Goal: Transaction & Acquisition: Purchase product/service

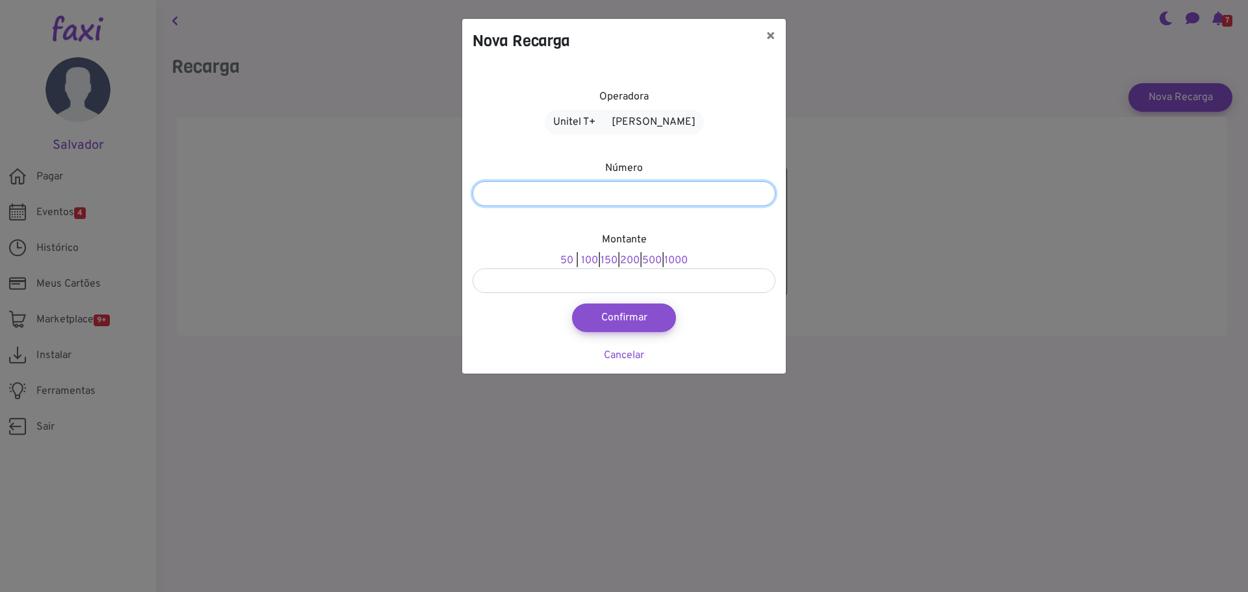
click at [623, 191] on input "number" at bounding box center [623, 193] width 303 height 25
click at [260, 131] on div "Nova Recarga × Operadora Unitel T+ Alou Móvel Número Montante 50 | 100 | 150 | …" at bounding box center [624, 296] width 1248 height 592
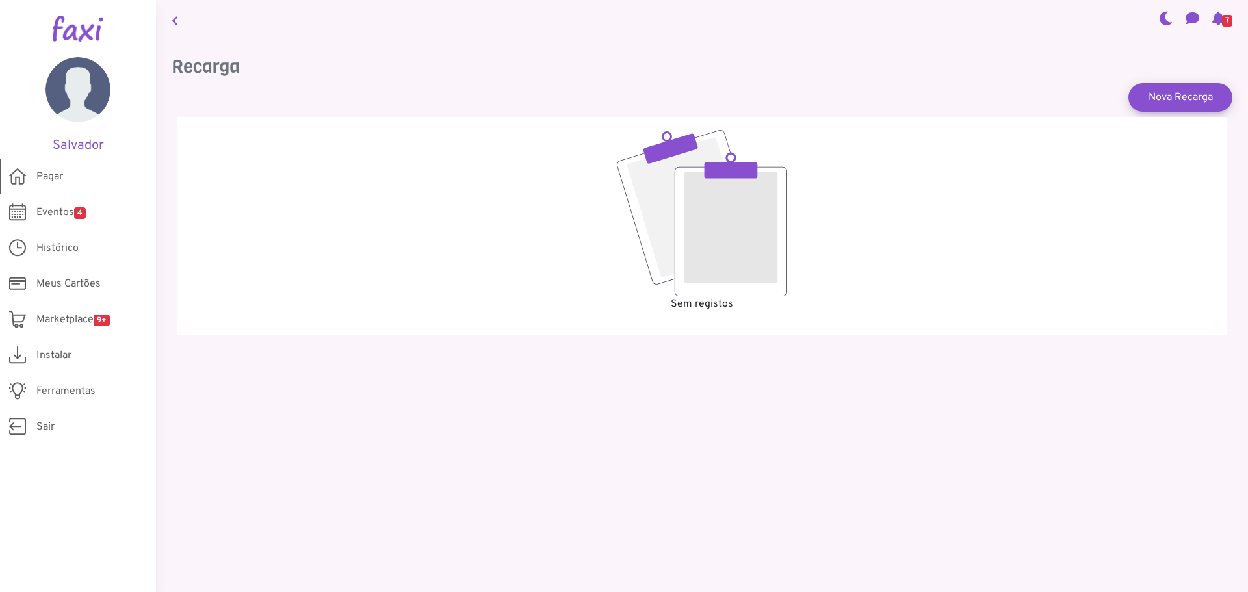
click at [61, 172] on span "Pagar" at bounding box center [49, 177] width 27 height 16
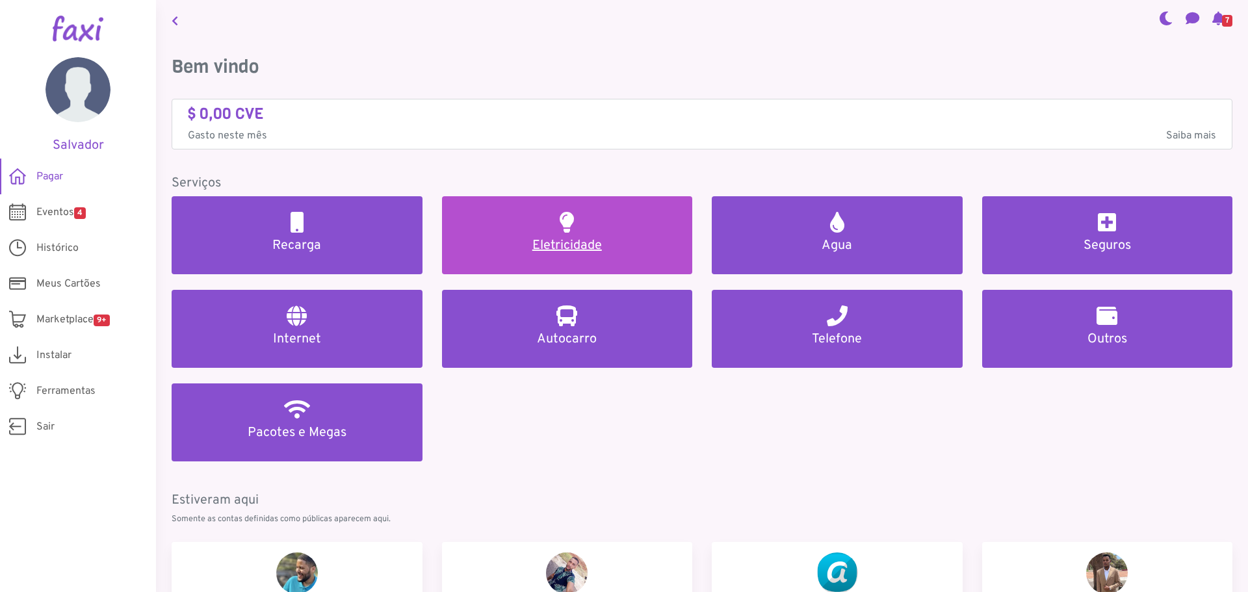
click at [561, 241] on h5 "Eletricidade" at bounding box center [568, 246] width 220 height 16
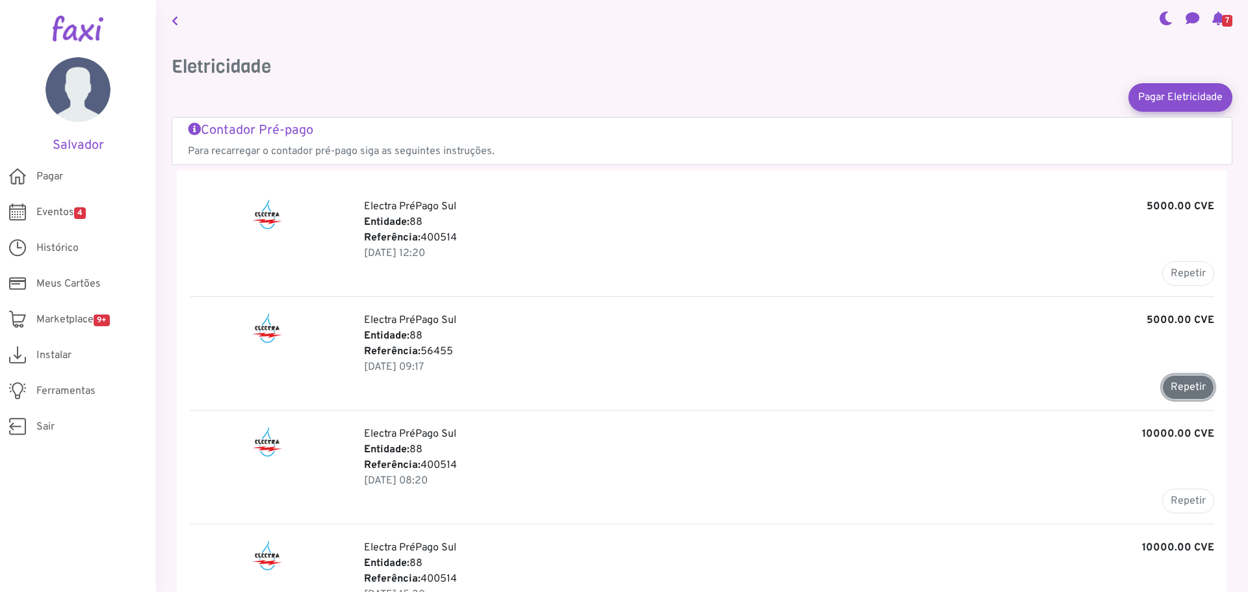
click at [1174, 387] on button "Repetir" at bounding box center [1188, 387] width 52 height 25
type input "*****"
type input "*******"
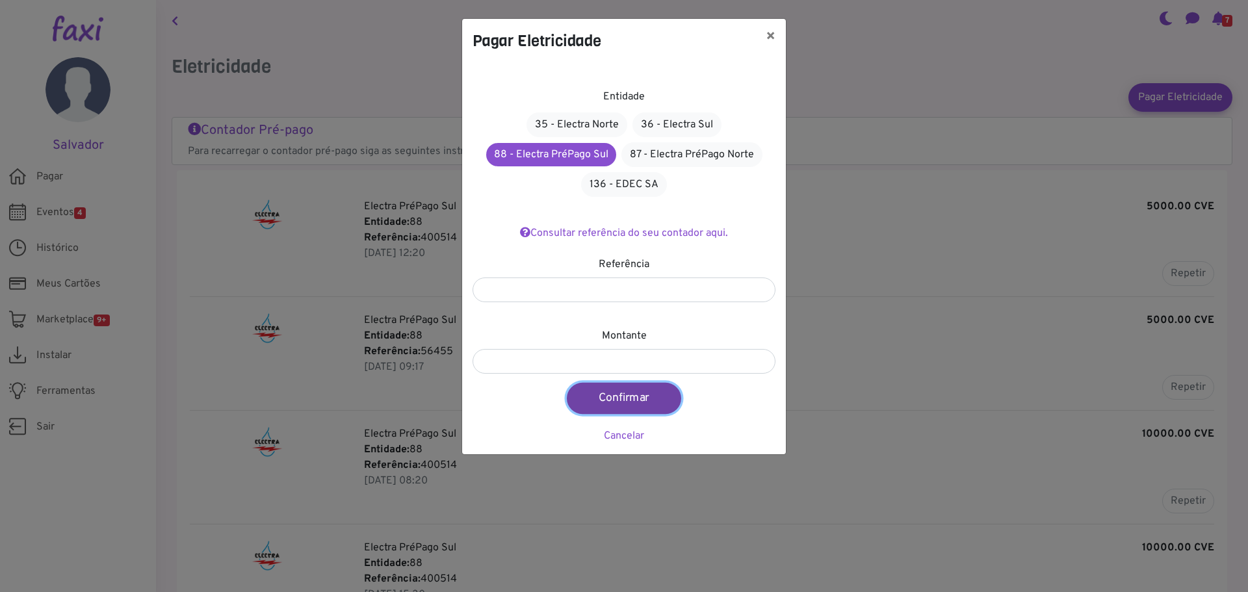
click at [629, 395] on button "Confirmar" at bounding box center [624, 398] width 114 height 31
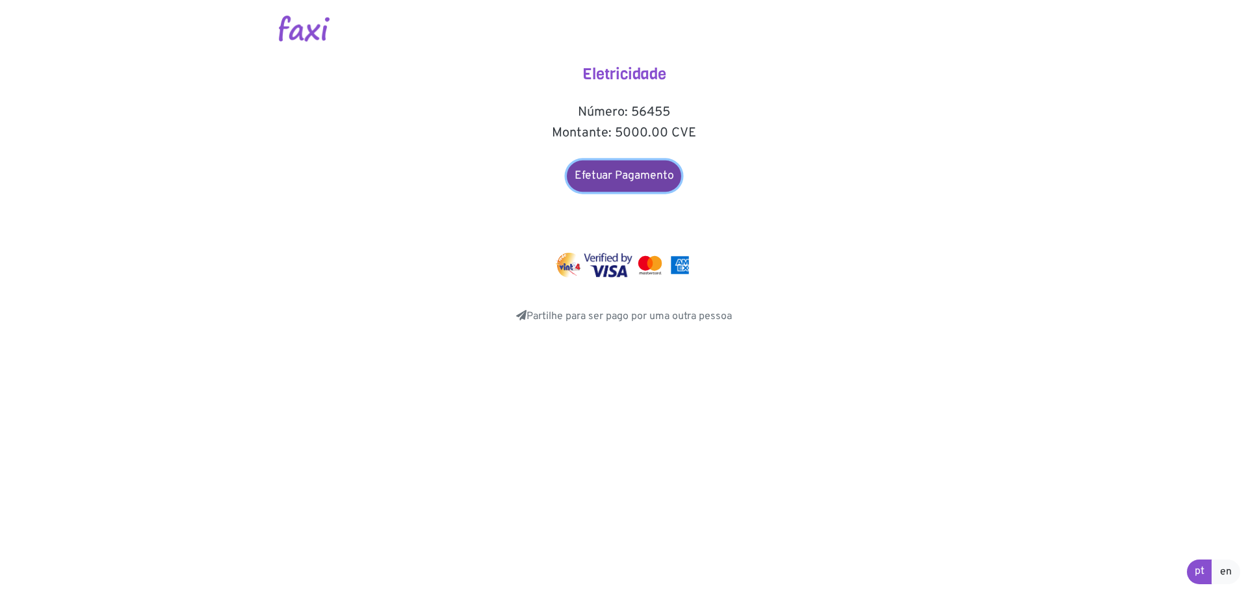
click at [626, 173] on link "Efetuar Pagamento" at bounding box center [624, 176] width 114 height 31
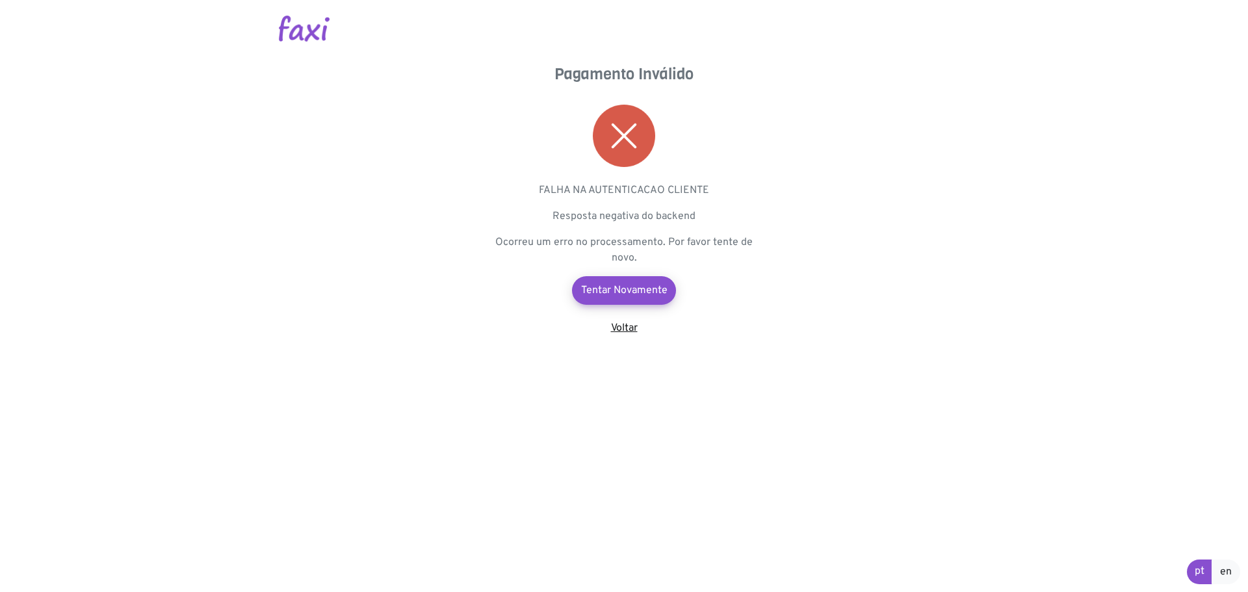
click at [621, 329] on link "Voltar" at bounding box center [624, 328] width 27 height 13
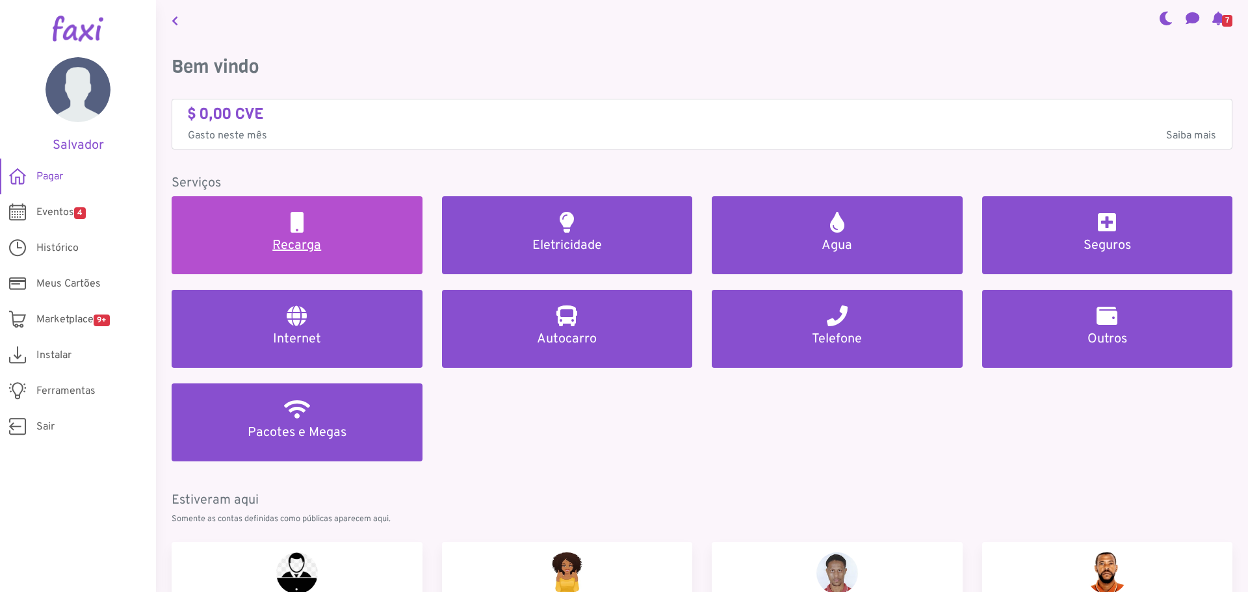
click at [294, 239] on h5 "Recarga" at bounding box center [297, 246] width 220 height 16
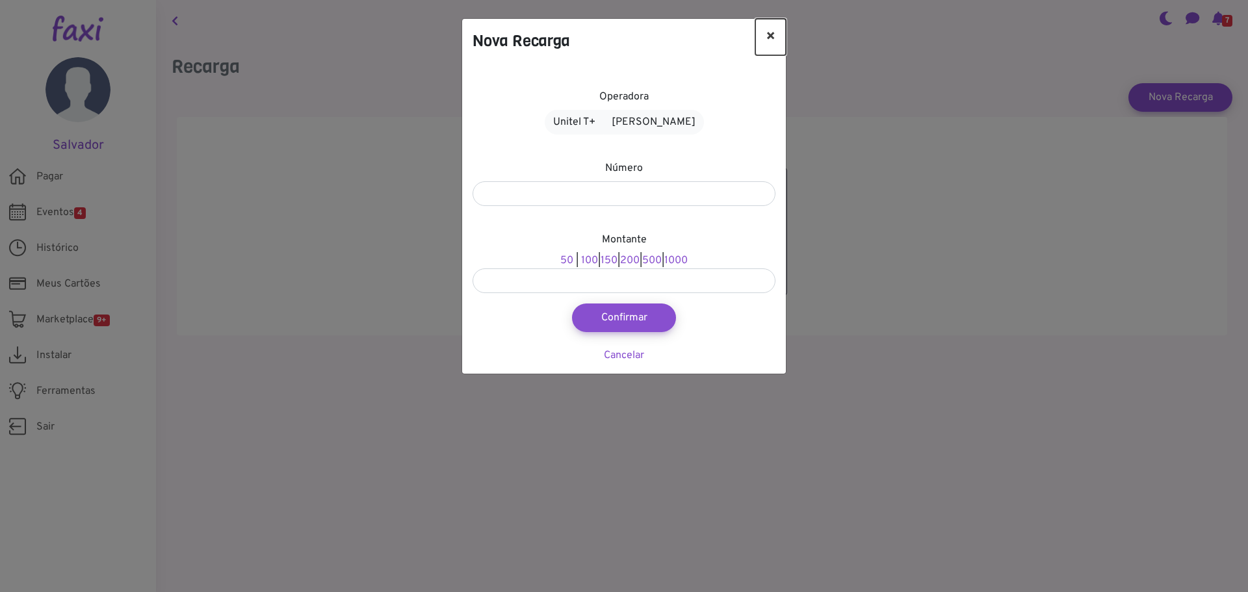
click at [762, 30] on button "×" at bounding box center [770, 37] width 31 height 36
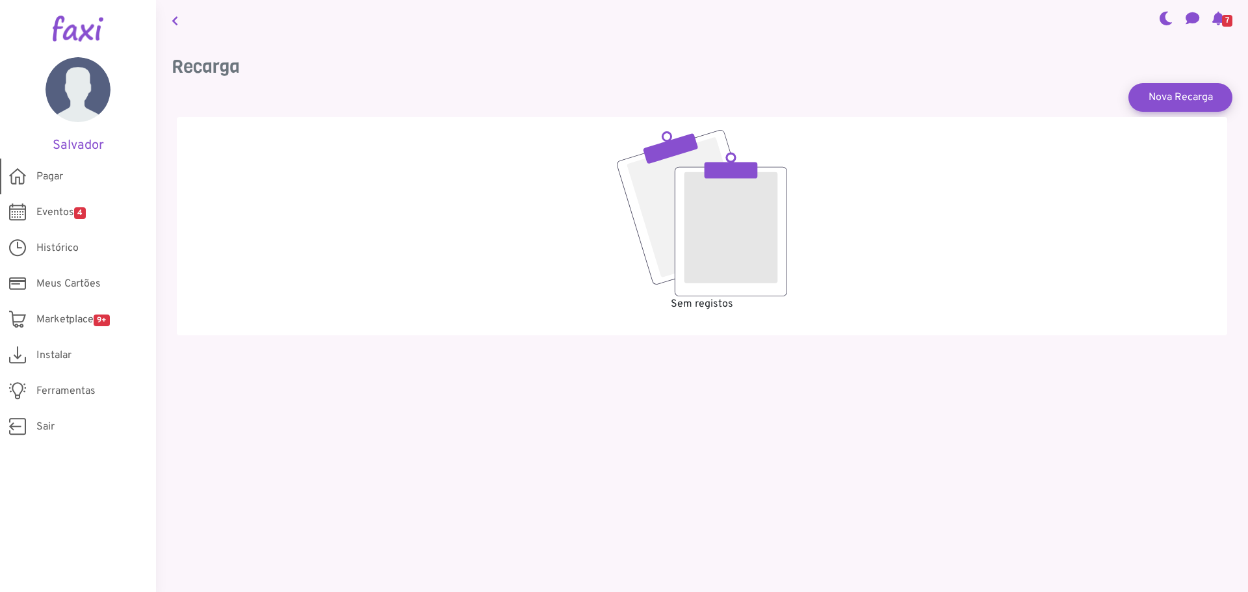
click at [47, 177] on span "Pagar" at bounding box center [49, 177] width 27 height 16
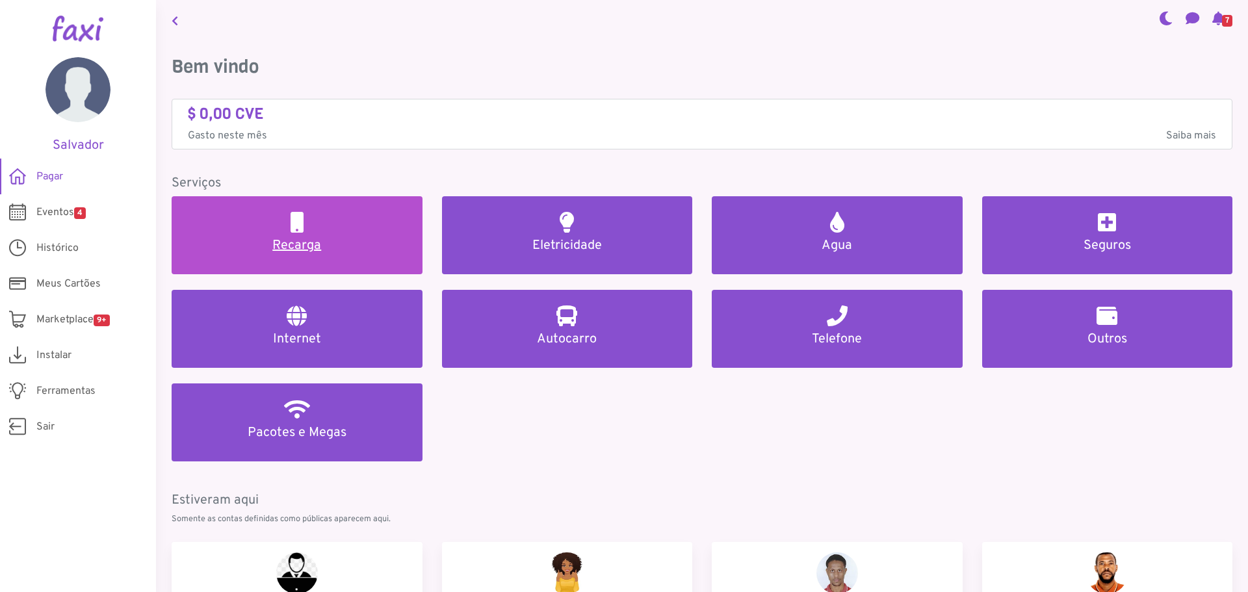
click at [309, 229] on link "Recarga" at bounding box center [297, 235] width 251 height 78
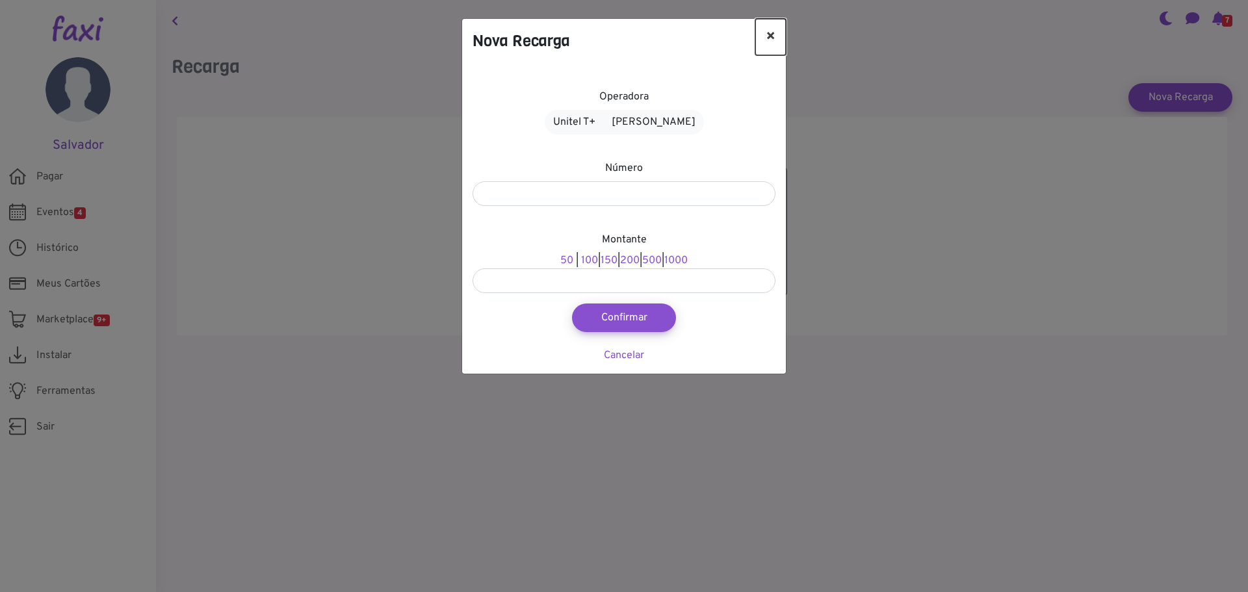
click at [773, 38] on button "×" at bounding box center [770, 37] width 31 height 36
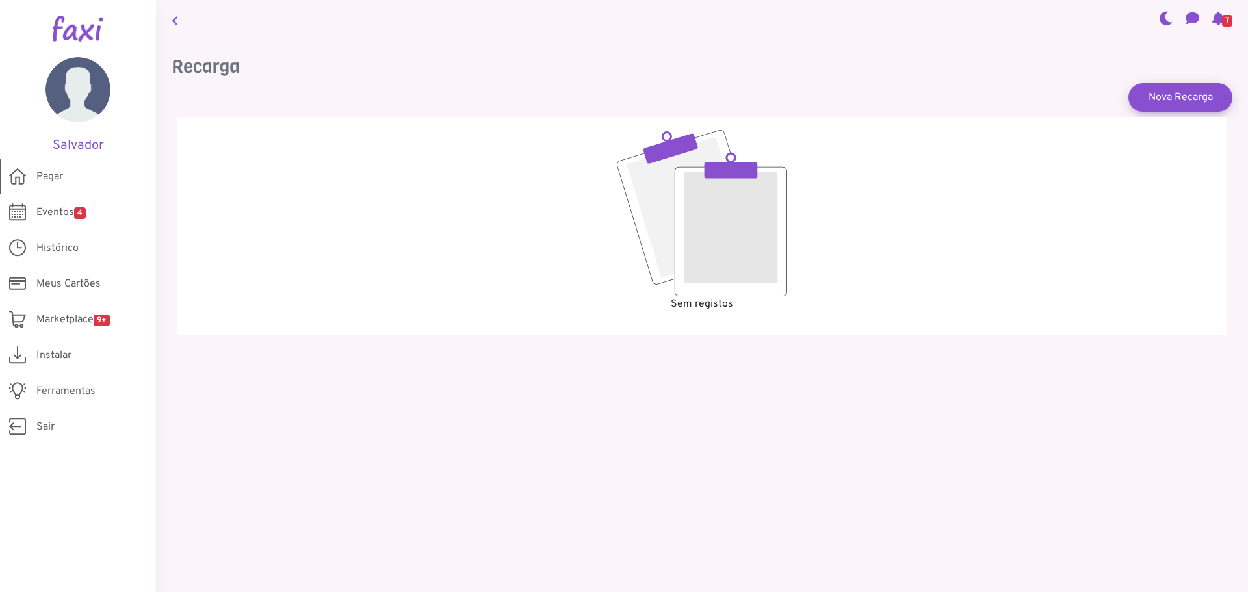
click at [48, 177] on span "Pagar" at bounding box center [49, 177] width 27 height 16
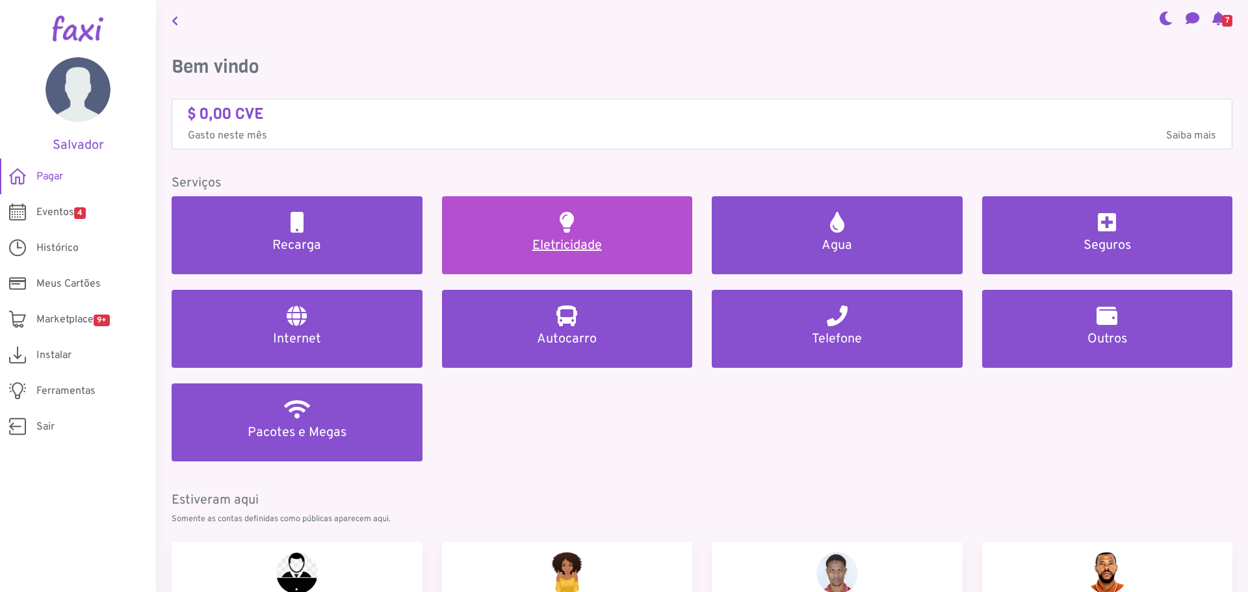
click at [550, 243] on h5 "Eletricidade" at bounding box center [568, 246] width 220 height 16
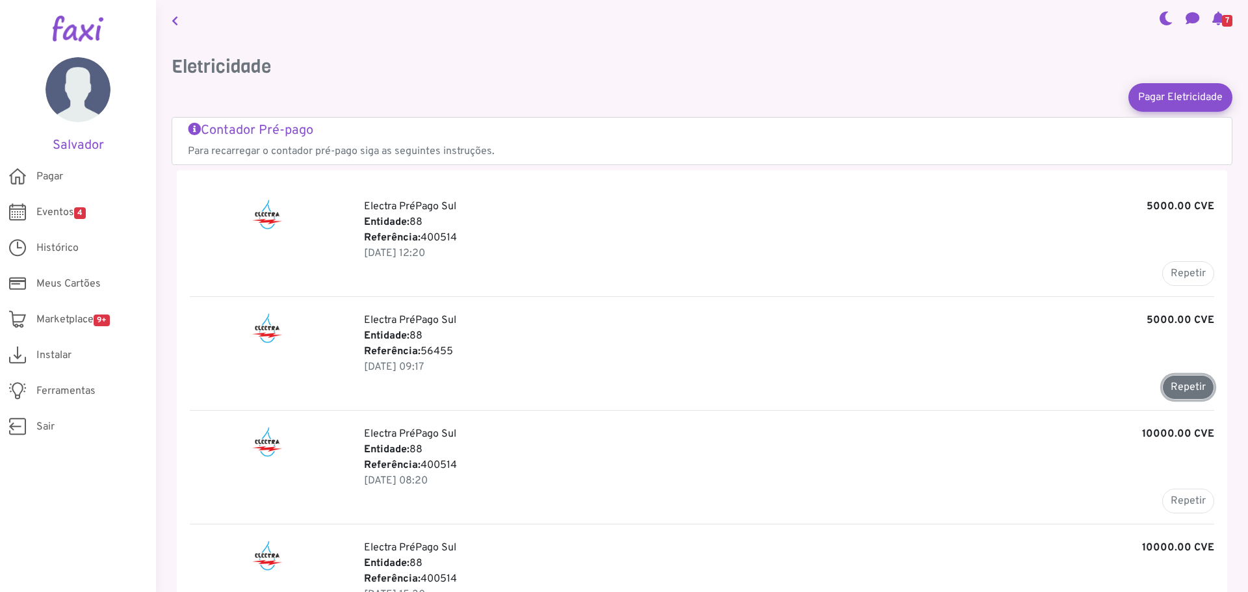
click at [1171, 383] on button "Repetir" at bounding box center [1188, 387] width 52 height 25
type input "*****"
type input "*******"
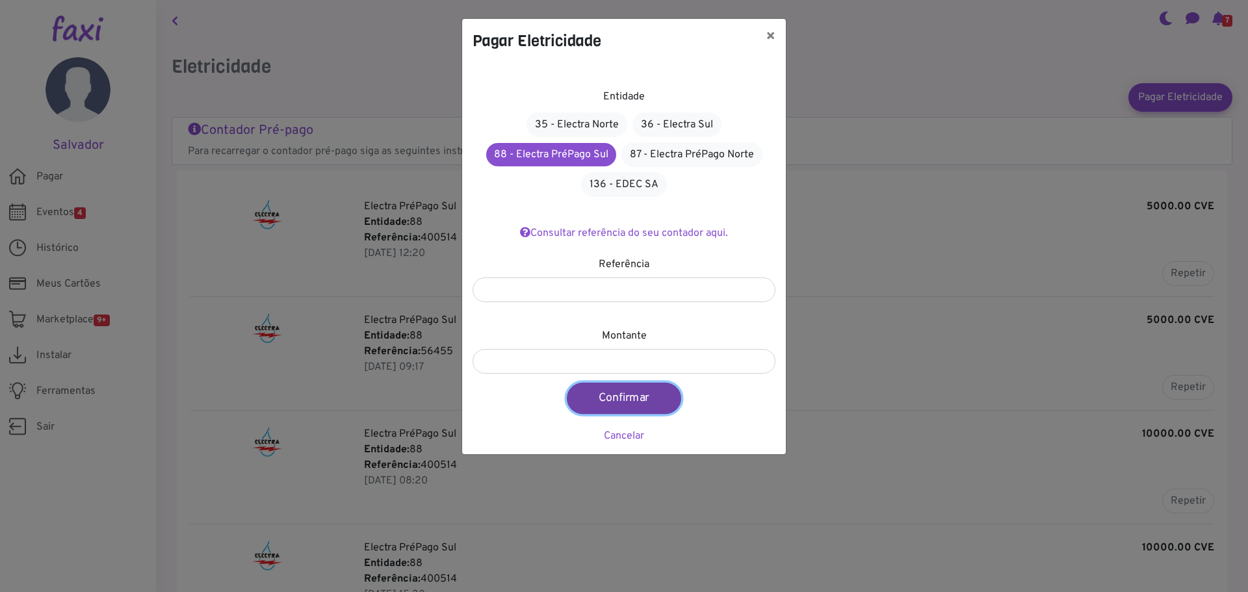
click at [617, 400] on button "Confirmar" at bounding box center [624, 398] width 114 height 31
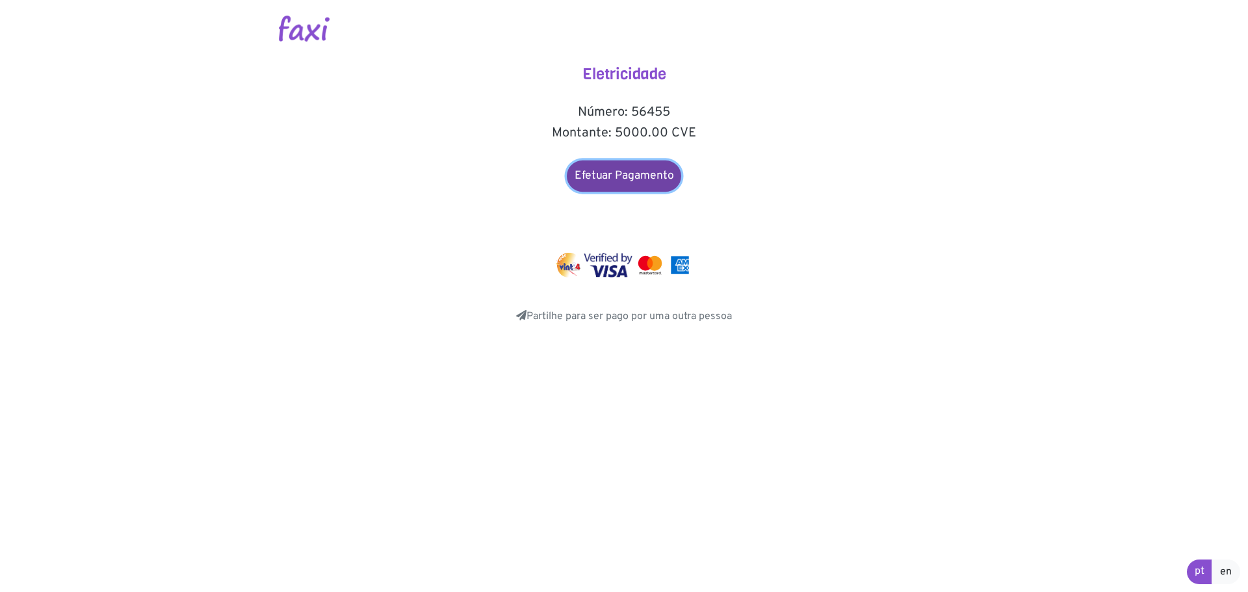
click at [618, 173] on link "Efetuar Pagamento" at bounding box center [624, 176] width 114 height 31
